Goal: Task Accomplishment & Management: Manage account settings

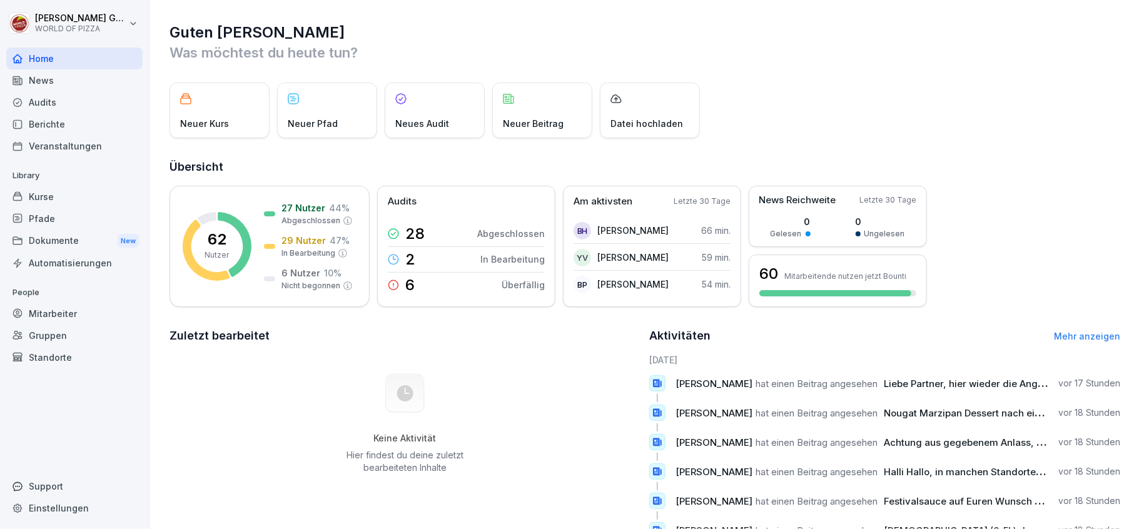
click at [56, 126] on div "Berichte" at bounding box center [74, 124] width 136 height 22
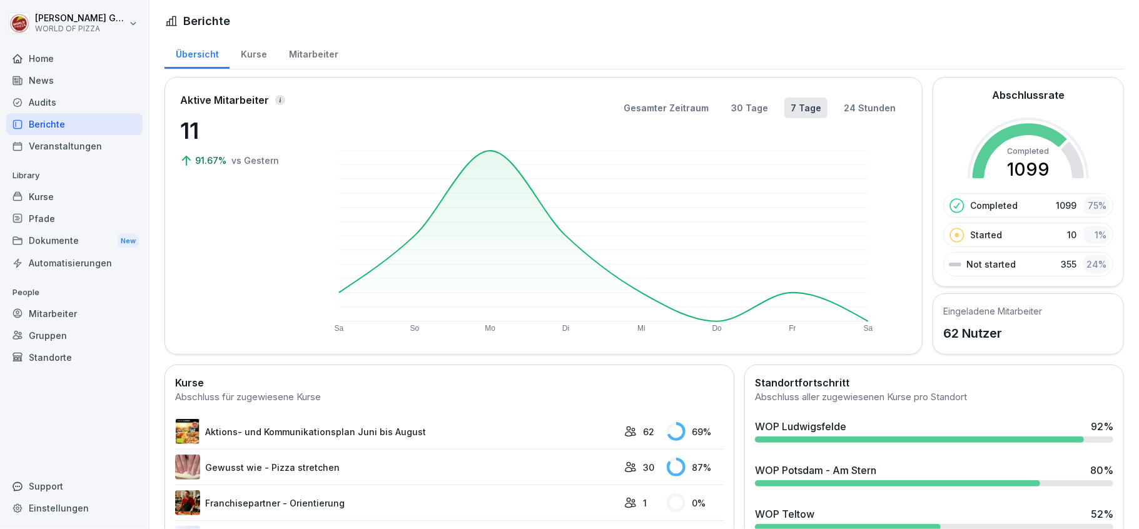
click at [839, 434] on div "WOP Ludwigsfelde" at bounding box center [800, 426] width 91 height 15
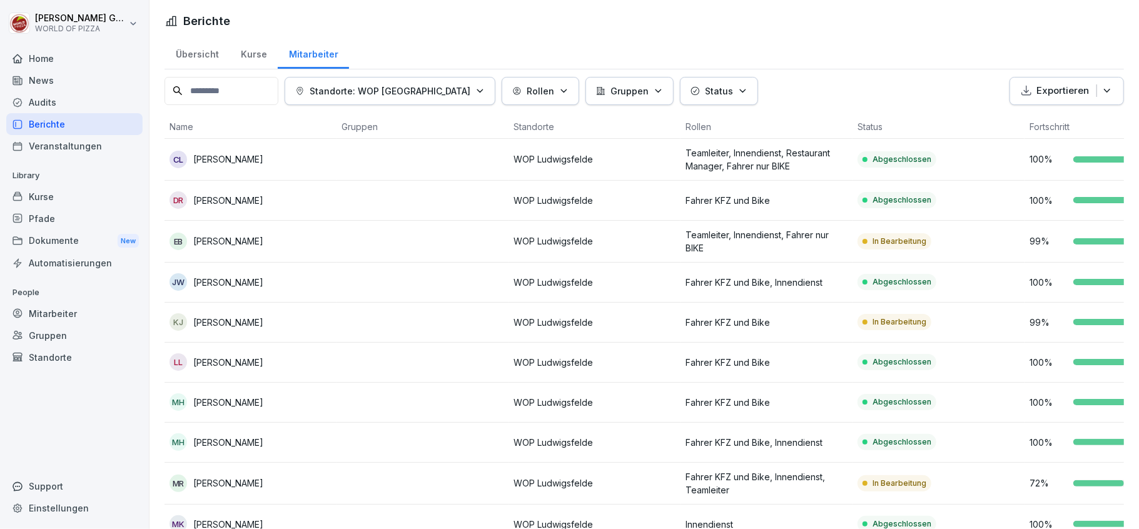
click at [738, 90] on icon "button" at bounding box center [742, 90] width 9 height 9
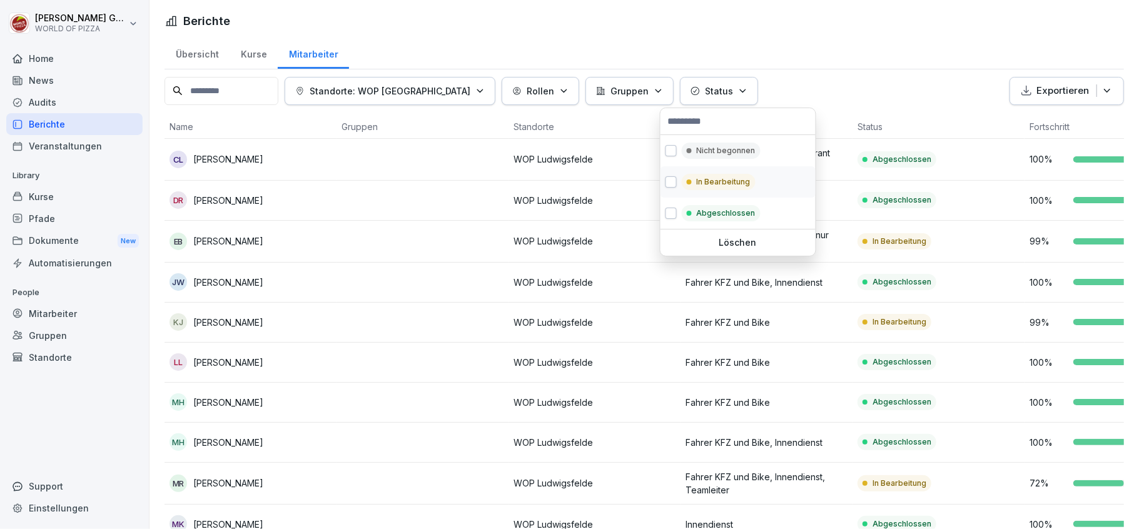
click at [714, 180] on p "In Bearbeitung" at bounding box center [724, 181] width 54 height 11
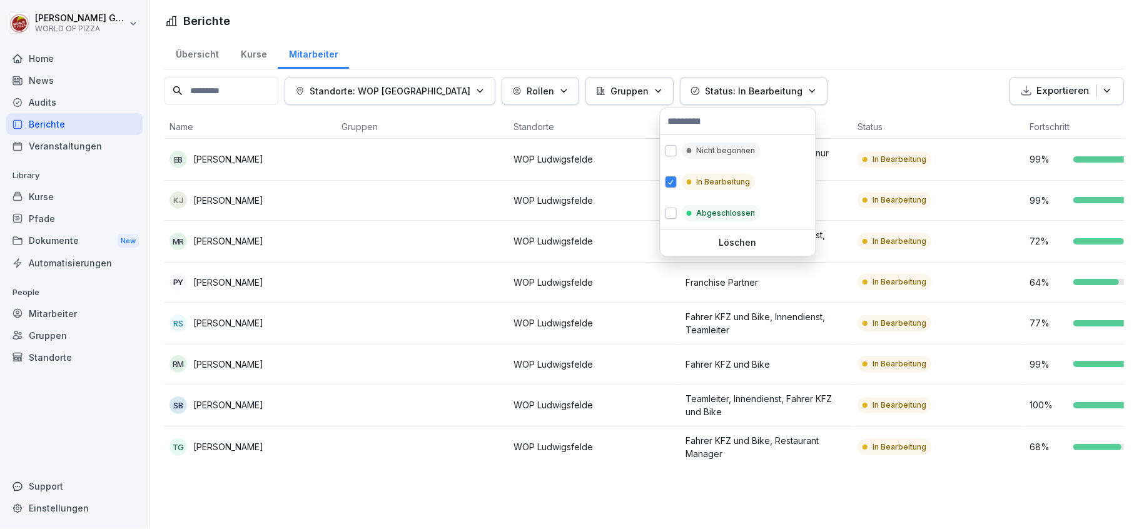
click at [229, 410] on html "[PERSON_NAME] WORLD OF PIZZA Home News Audits Berichte Veranstaltungen Library …" at bounding box center [569, 264] width 1139 height 529
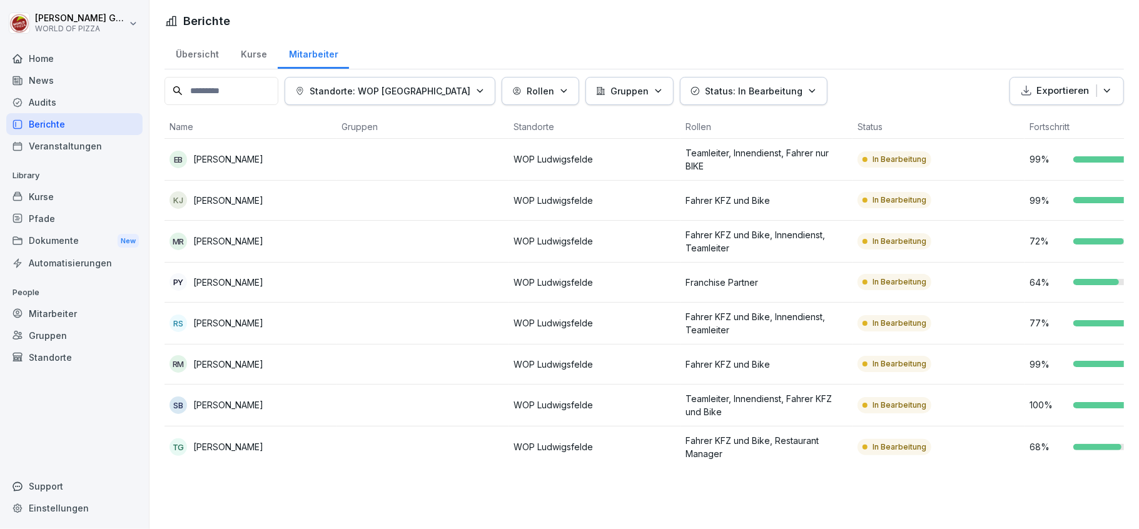
click at [229, 410] on p "[PERSON_NAME]" at bounding box center [228, 405] width 70 height 13
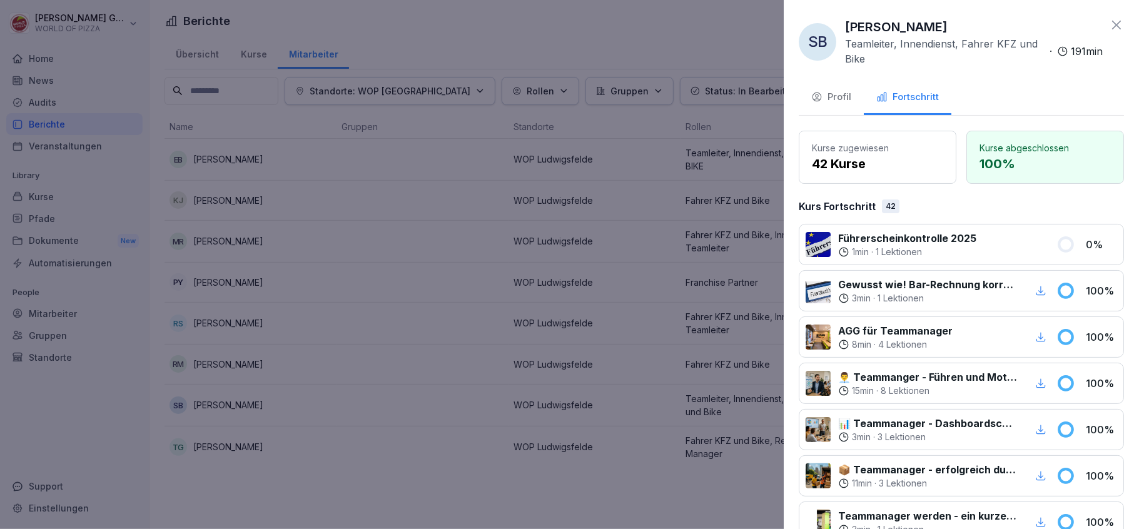
click at [229, 410] on div at bounding box center [569, 264] width 1139 height 529
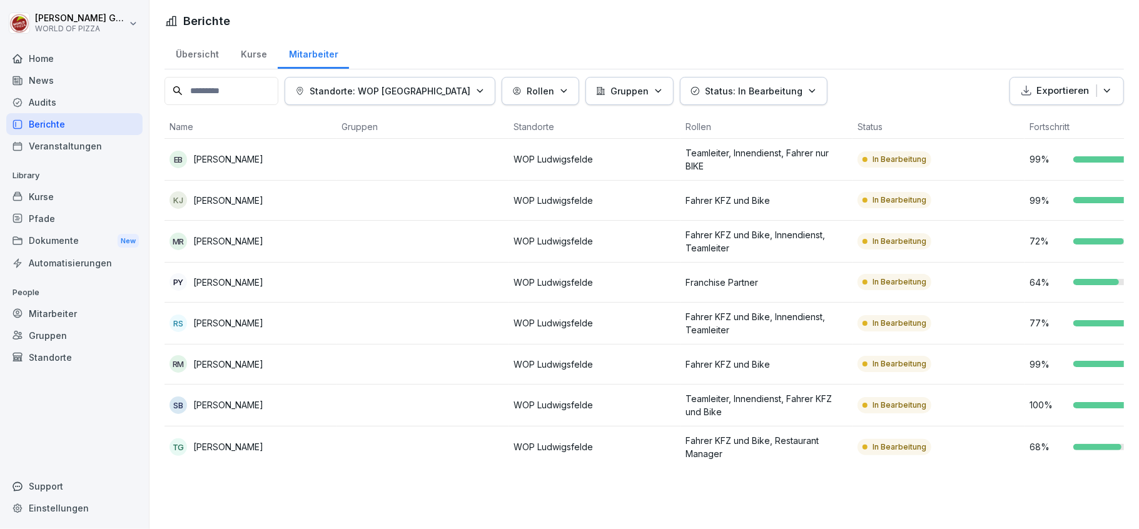
click at [229, 160] on p "[PERSON_NAME]" at bounding box center [228, 159] width 70 height 13
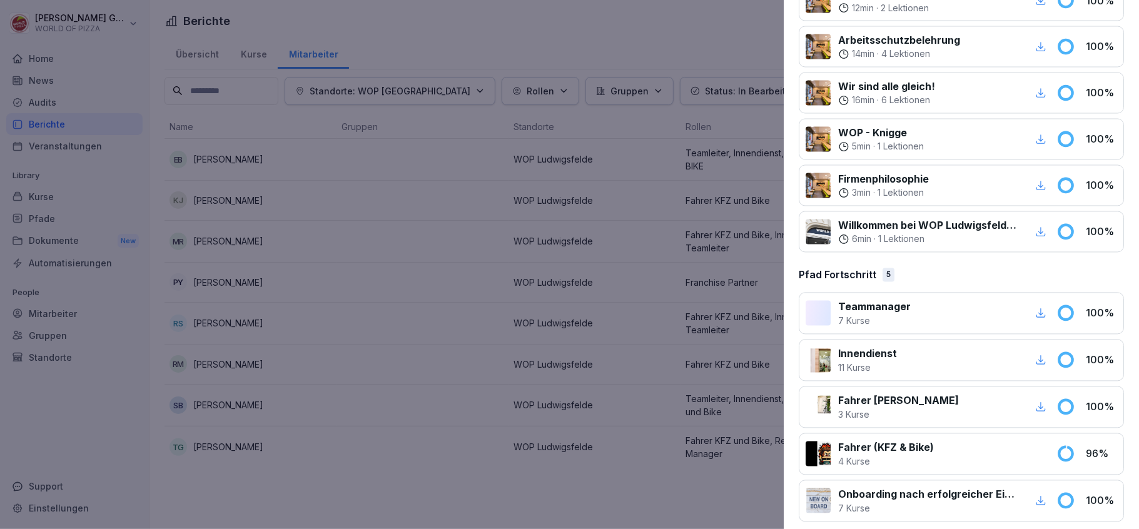
scroll to position [1707, 0]
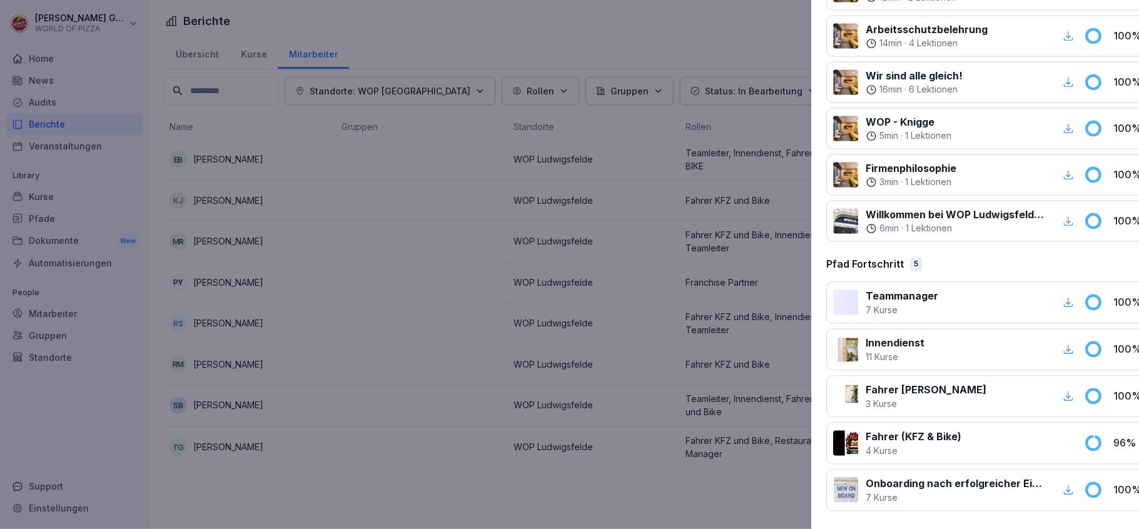
click at [584, 502] on div at bounding box center [569, 264] width 1139 height 529
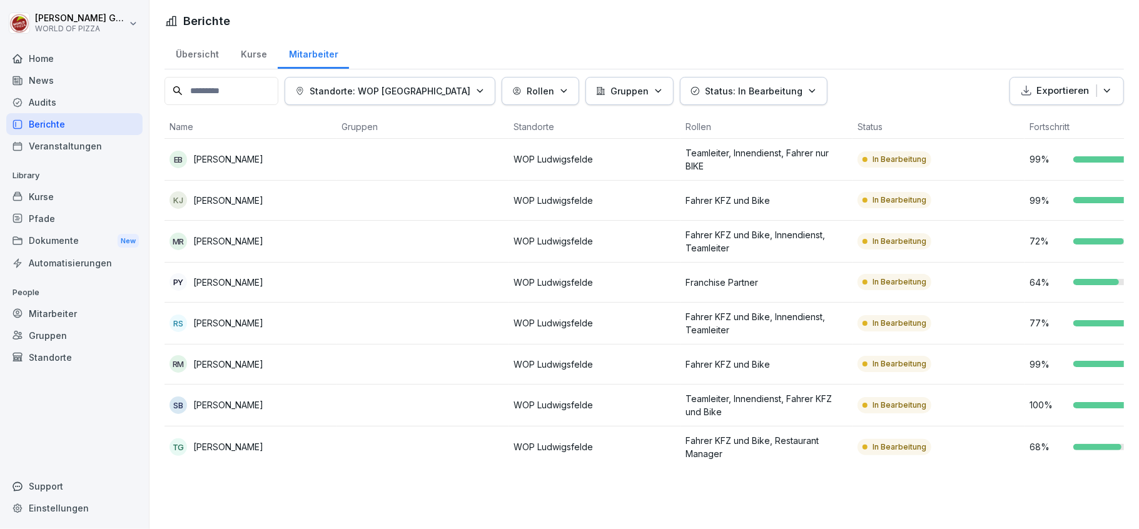
click at [751, 88] on p "Status: In Bearbeitung" at bounding box center [754, 90] width 98 height 13
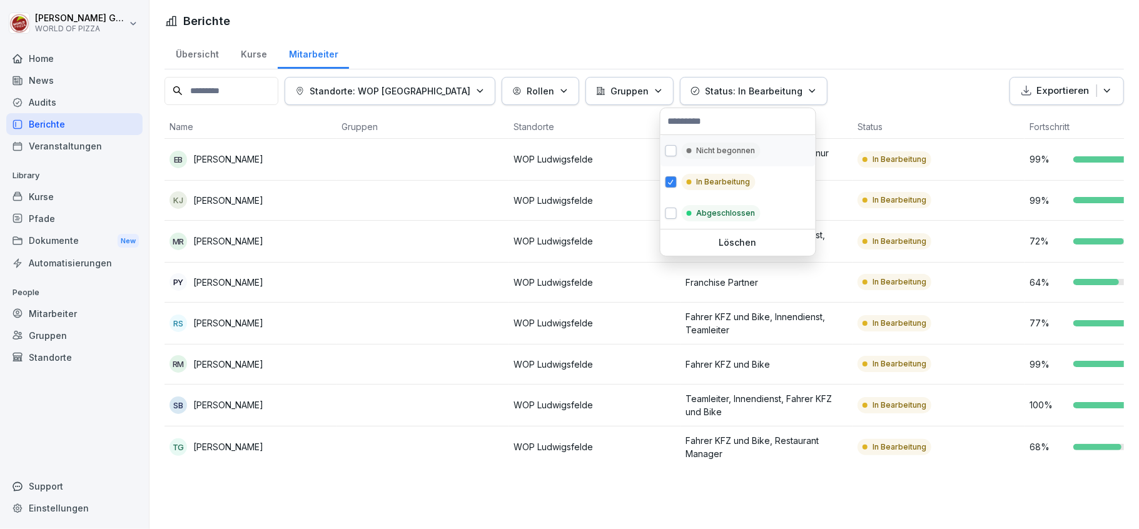
click at [706, 150] on p "Nicht begonnen" at bounding box center [726, 150] width 59 height 11
click at [701, 186] on p "In Bearbeitung" at bounding box center [724, 181] width 54 height 11
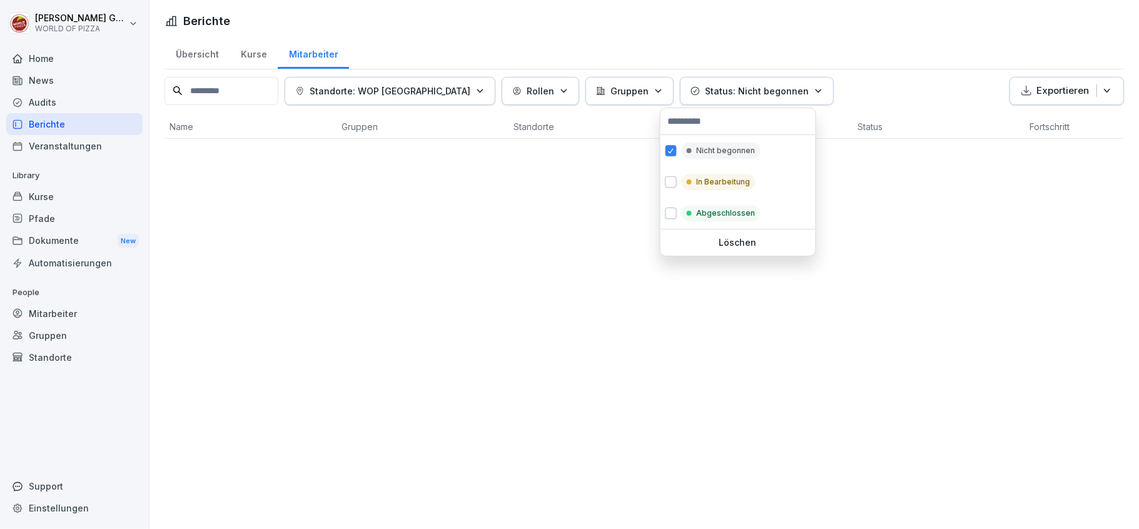
click at [75, 26] on html "[PERSON_NAME] WORLD OF PIZZA Home News Audits Berichte Veranstaltungen Library …" at bounding box center [569, 264] width 1139 height 529
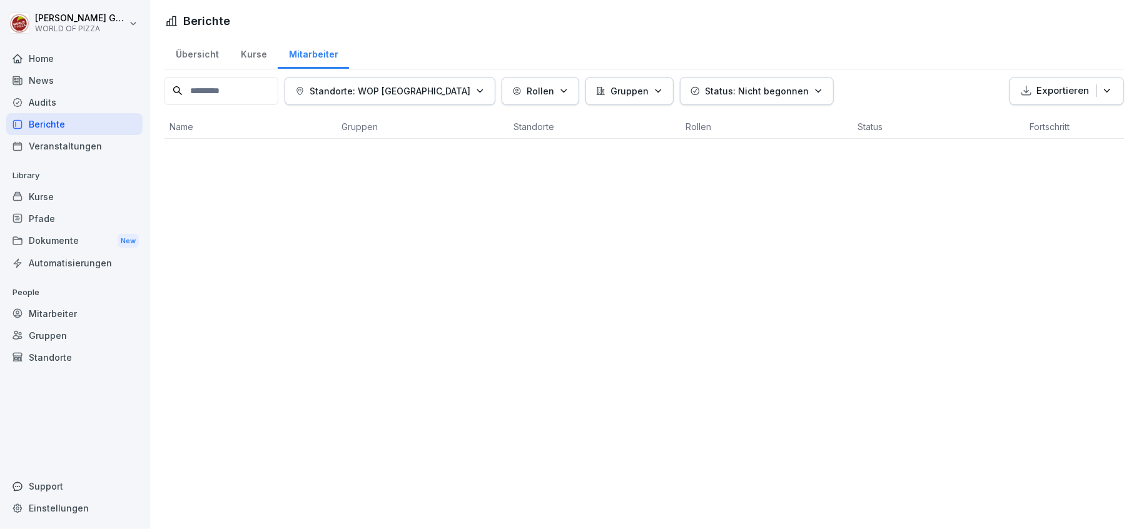
click at [73, 23] on html "[PERSON_NAME] WORLD OF PIZZA Home News Audits Berichte Veranstaltungen Library …" at bounding box center [569, 264] width 1139 height 529
click at [71, 79] on div "Abmelden" at bounding box center [80, 79] width 124 height 23
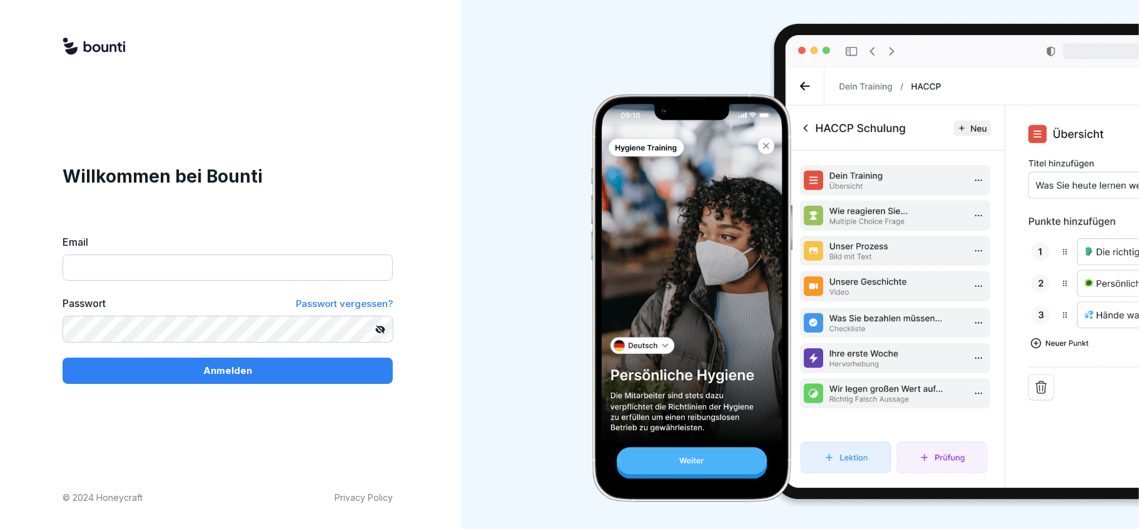
type input "**********"
